Goal: Navigation & Orientation: Find specific page/section

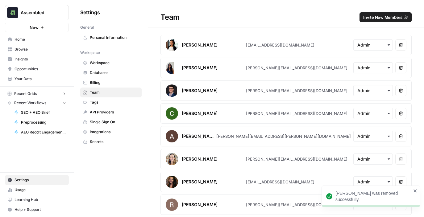
scroll to position [0, 0]
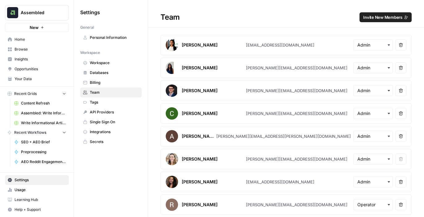
scroll to position [0, 0]
click at [102, 131] on span "Integrations" at bounding box center [114, 132] width 49 height 6
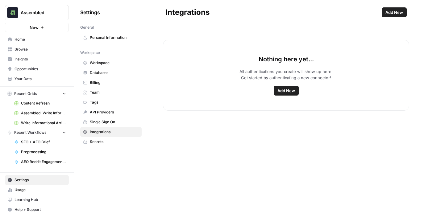
click at [95, 101] on span "Tags" at bounding box center [114, 103] width 49 height 6
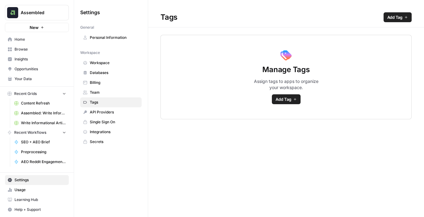
click at [101, 73] on span "Databases" at bounding box center [114, 73] width 49 height 6
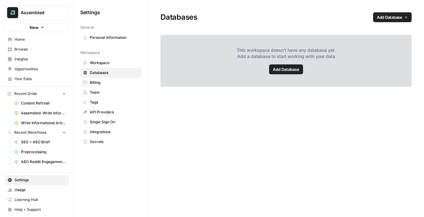
click at [99, 63] on span "Workspace" at bounding box center [114, 63] width 49 height 6
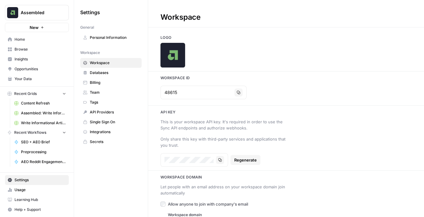
click at [29, 63] on link "Insights" at bounding box center [37, 59] width 64 height 10
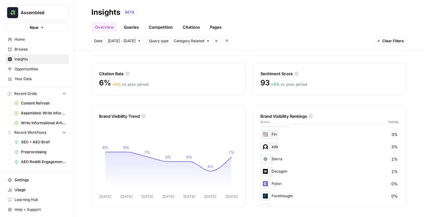
scroll to position [123, 0]
